Goal: Browse casually: Explore the website without a specific task or goal

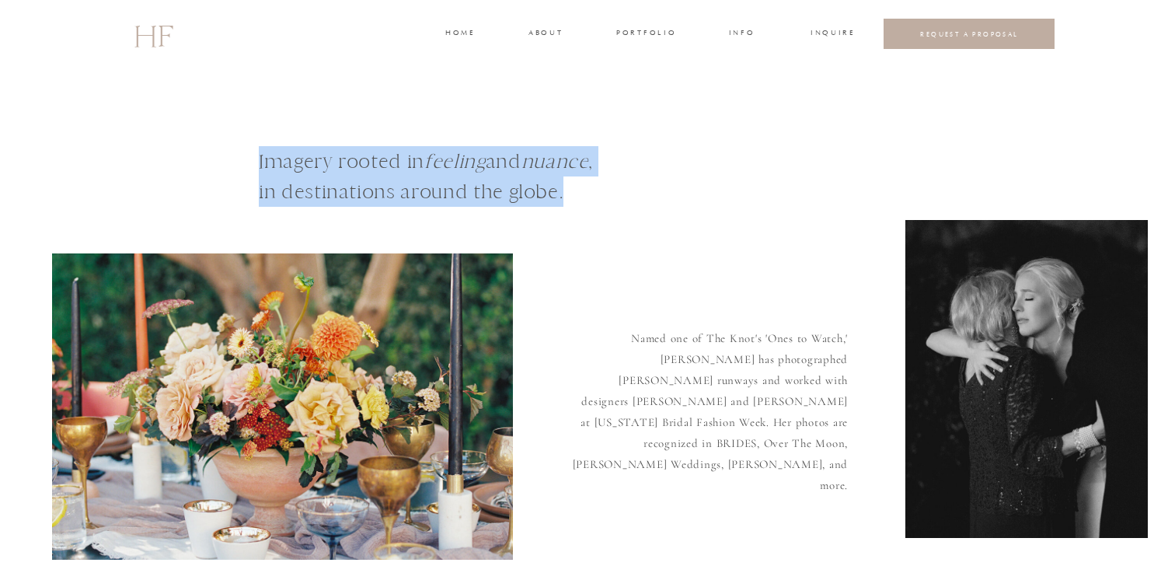
click at [645, 30] on h3 "portfolio" at bounding box center [645, 34] width 58 height 14
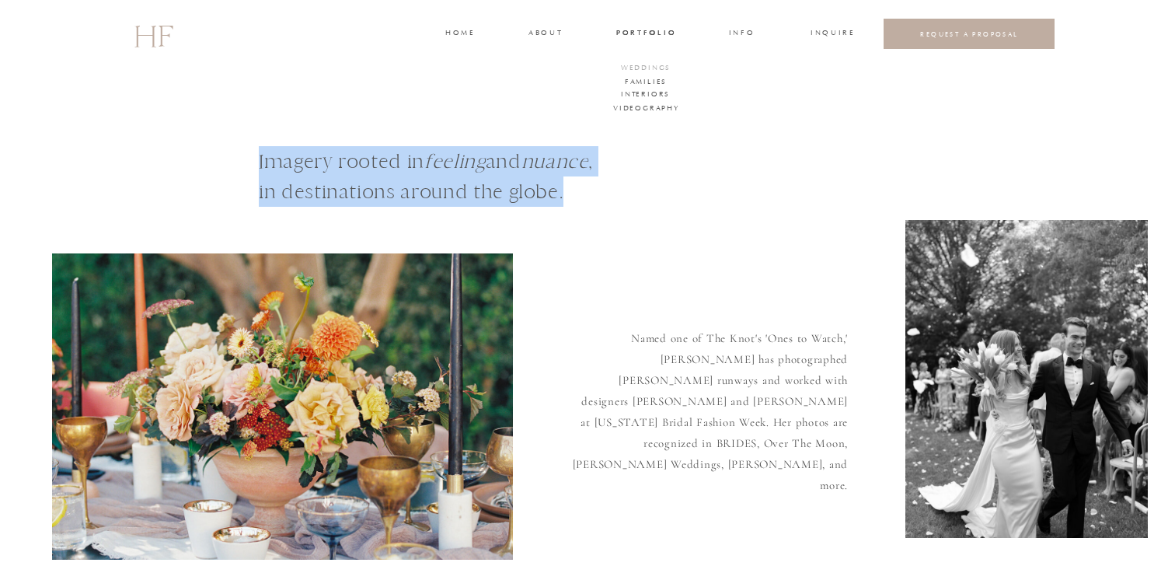
click at [648, 62] on h3 "WEDDINGS" at bounding box center [646, 69] width 54 height 14
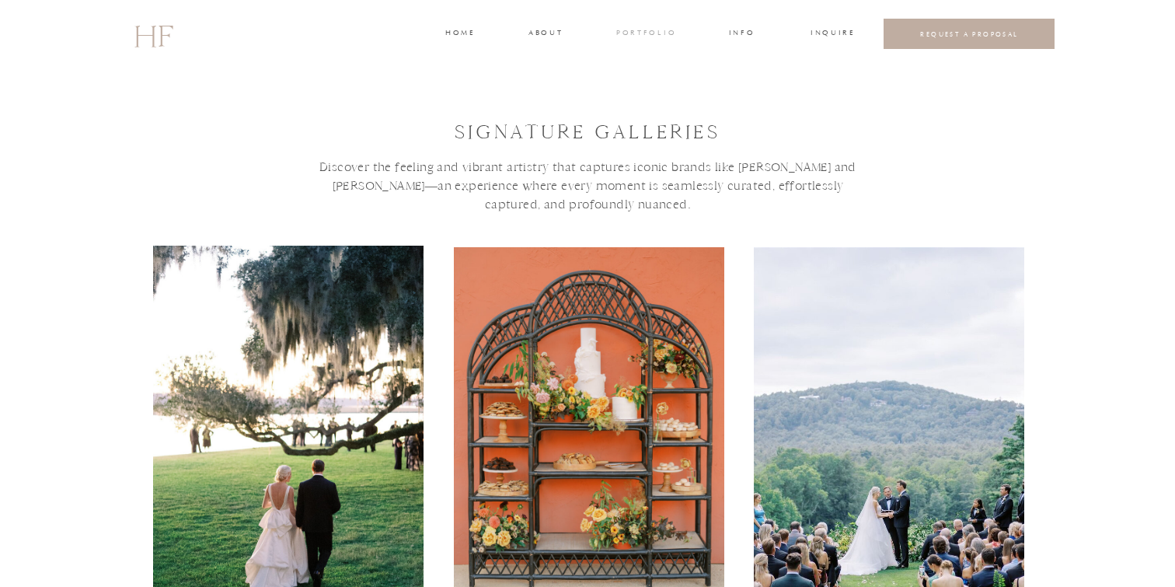
click at [653, 32] on h3 "portfolio" at bounding box center [645, 34] width 58 height 14
click at [644, 79] on h3 "FAMILIES" at bounding box center [646, 83] width 47 height 14
